Goal: Transaction & Acquisition: Purchase product/service

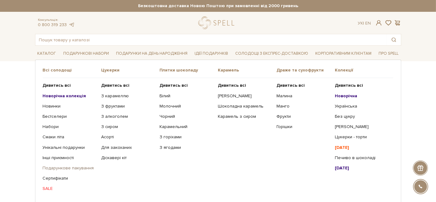
click at [74, 166] on link "Подарункове пакування" at bounding box center [70, 168] width 54 height 6
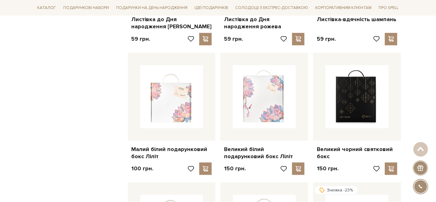
scroll to position [483, 0]
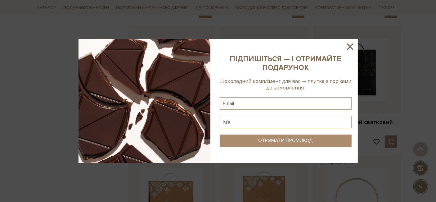
click at [347, 46] on icon at bounding box center [350, 46] width 11 height 11
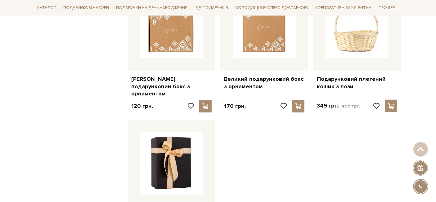
scroll to position [758, 0]
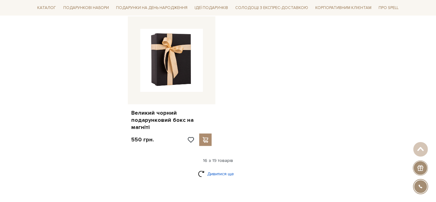
click at [218, 168] on link "Дивитися ще" at bounding box center [218, 173] width 40 height 11
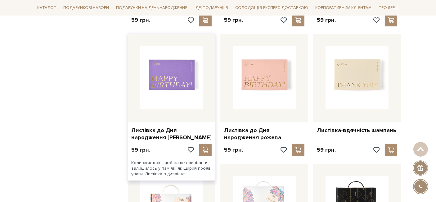
scroll to position [448, 0]
